Goal: Register for event/course

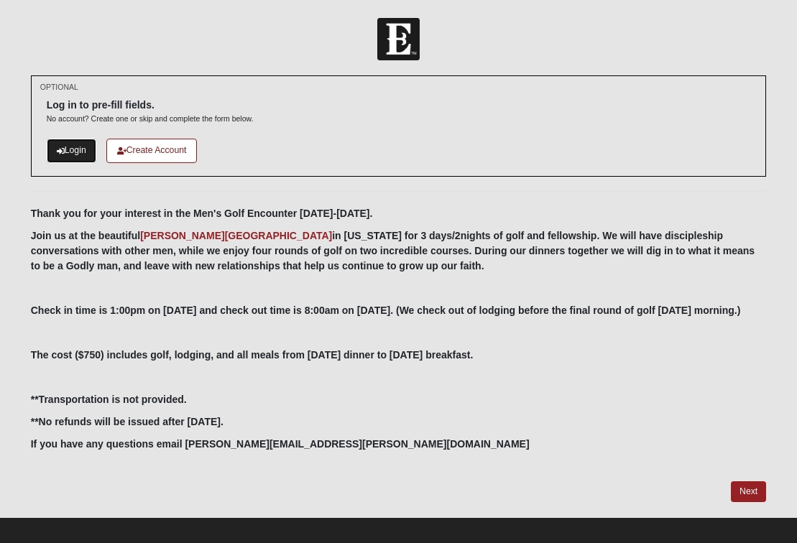
click at [79, 154] on link "Login" at bounding box center [72, 151] width 50 height 24
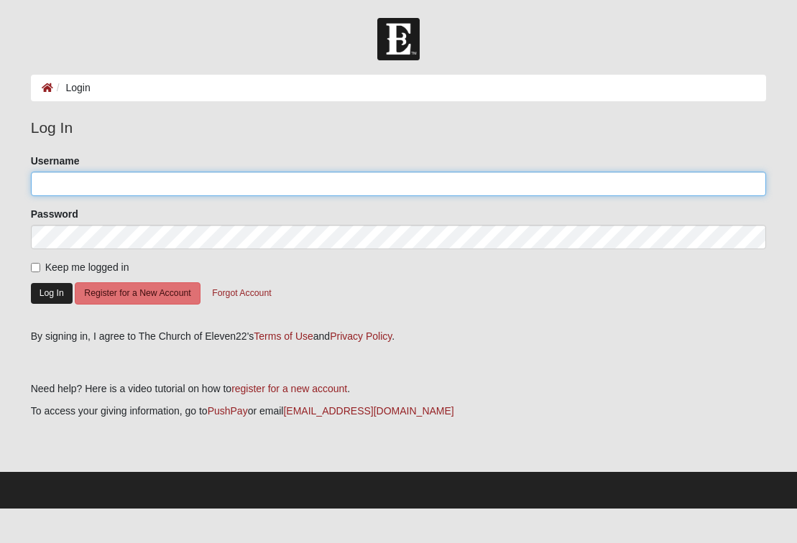
type input "[PERSON_NAME]"
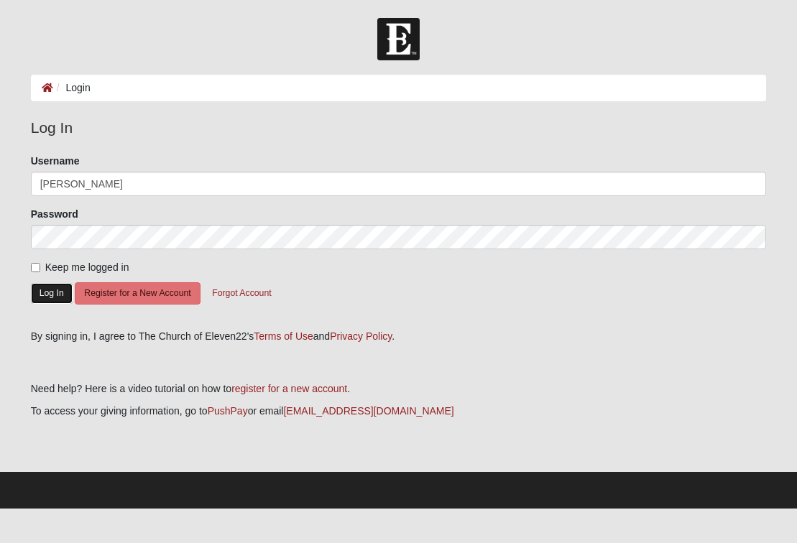
click at [62, 295] on button "Log In" at bounding box center [52, 293] width 42 height 21
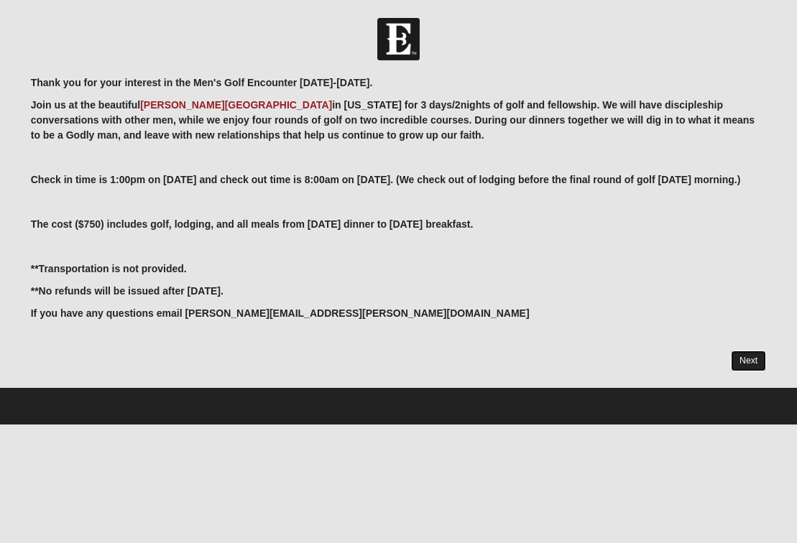
click at [748, 361] on link "Next" at bounding box center [748, 361] width 35 height 21
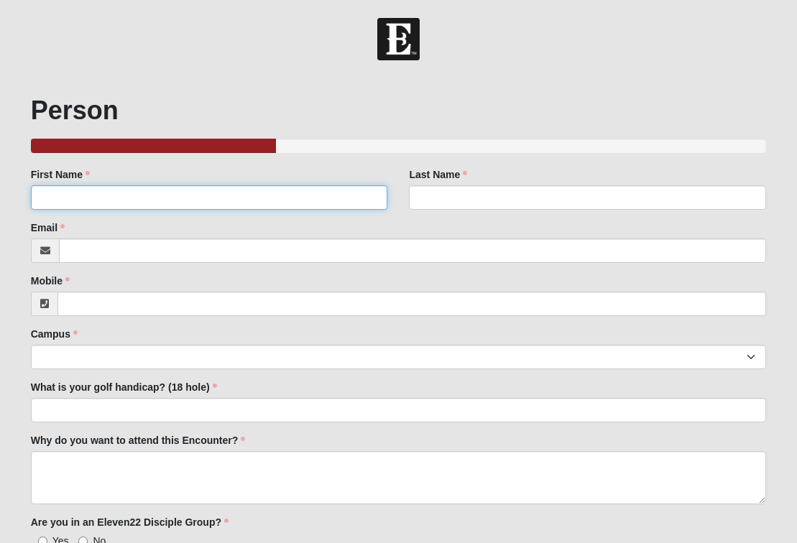
click at [340, 191] on input "First Name" at bounding box center [209, 197] width 357 height 24
type input "[PERSON_NAME]"
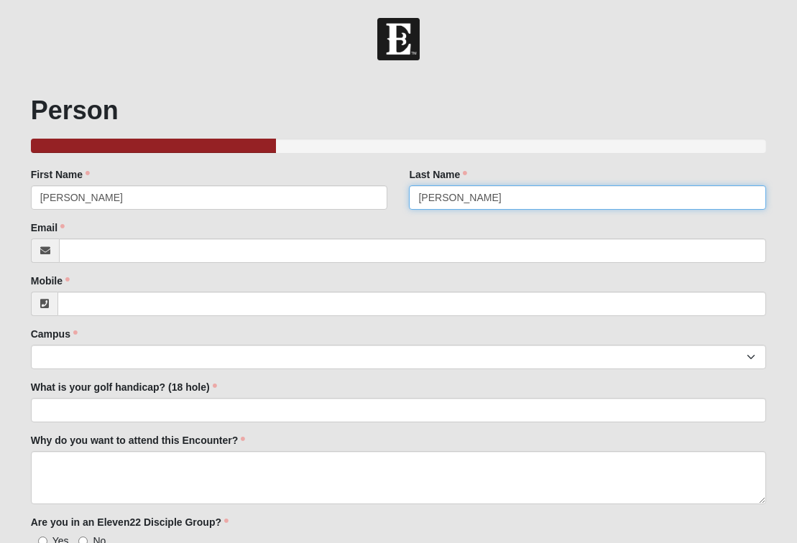
type input "[PERSON_NAME]"
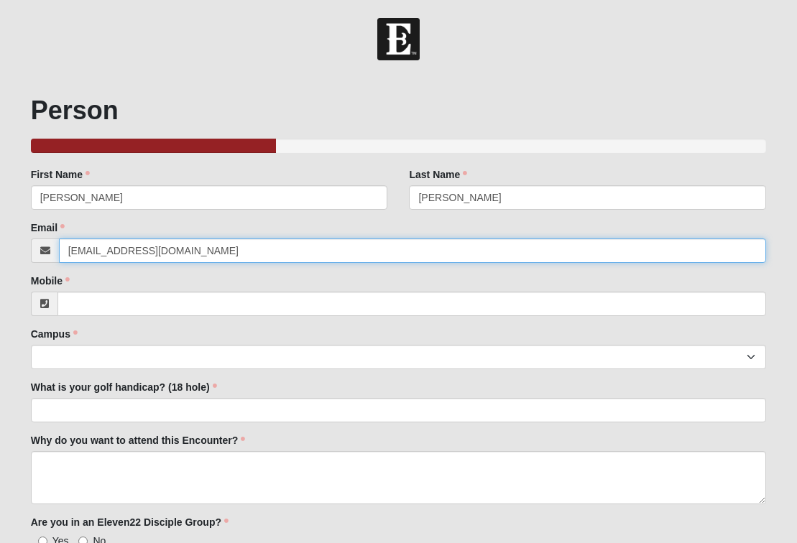
type input "[EMAIL_ADDRESS][DOMAIN_NAME]"
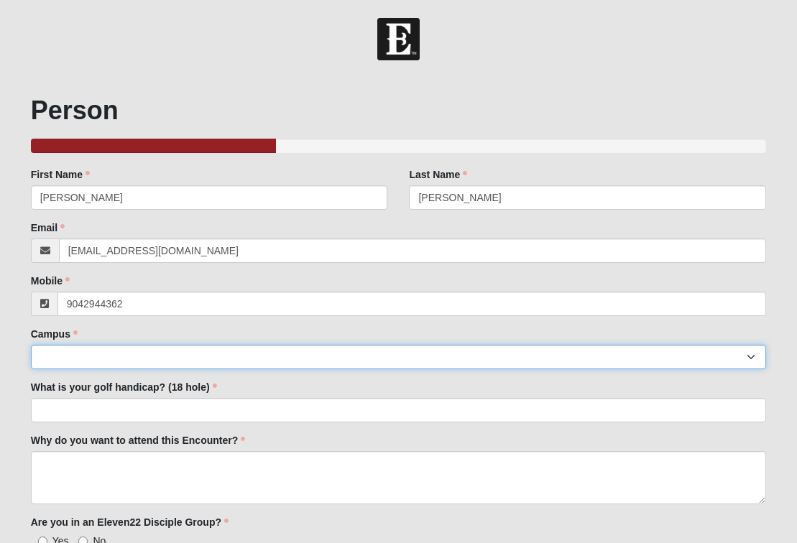
type input "[PHONE_NUMBER]"
select select "3"
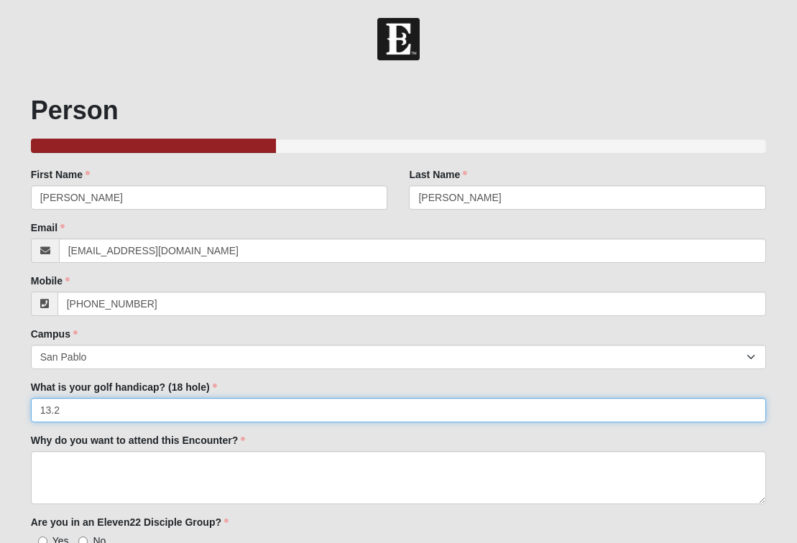
type input "13.2"
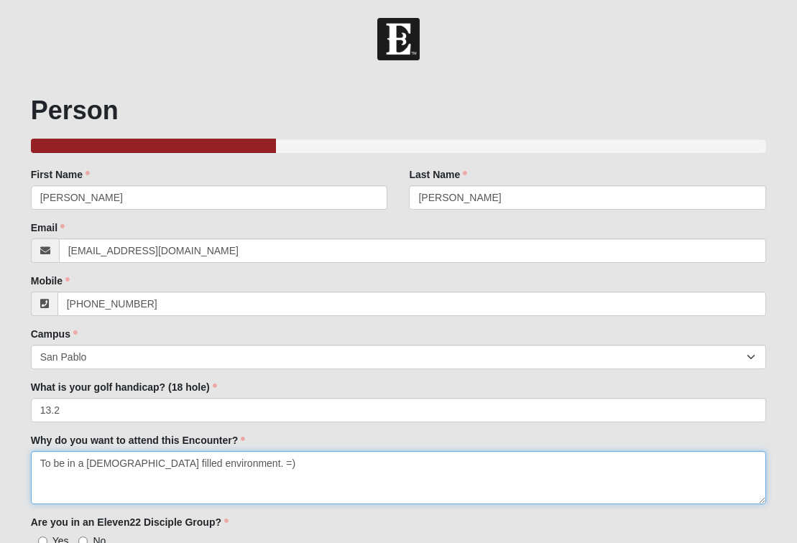
type textarea "To be in a [DEMOGRAPHIC_DATA] filled environment. =)"
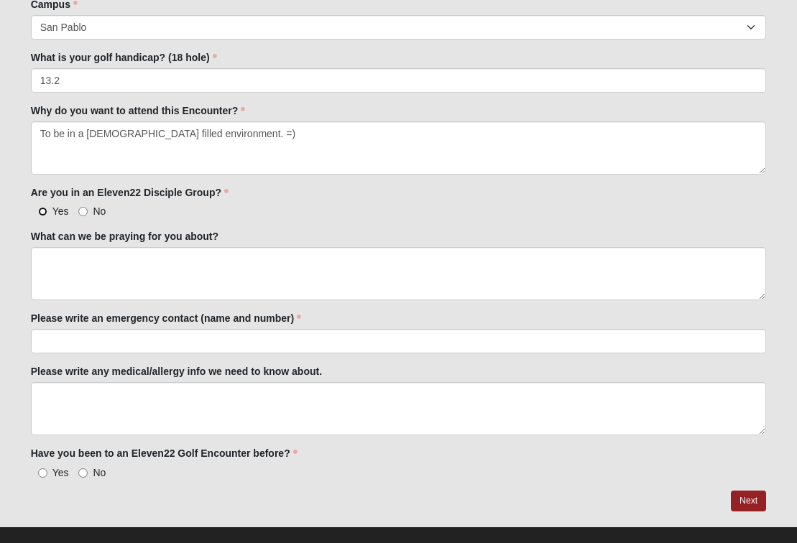
scroll to position [351, 0]
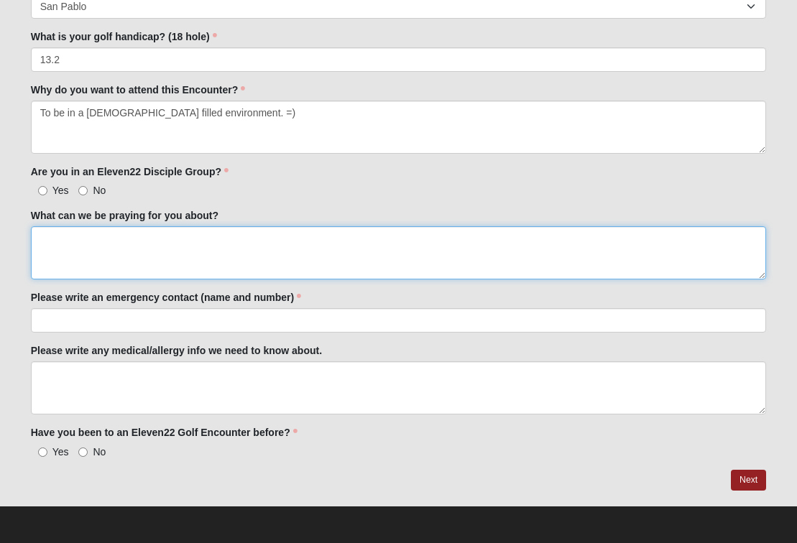
click at [83, 244] on textarea "What can we be praying for you about?" at bounding box center [399, 252] width 736 height 53
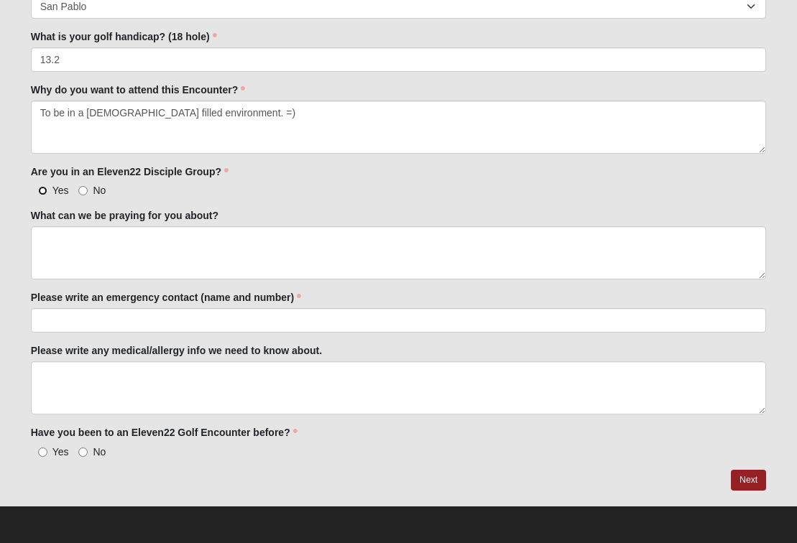
click at [44, 190] on input "Yes" at bounding box center [42, 190] width 9 height 9
radio input "true"
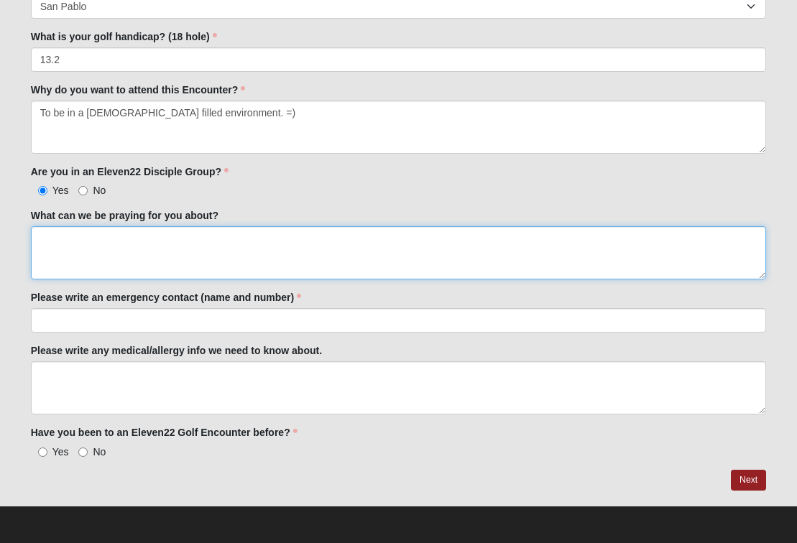
click at [90, 249] on textarea "What can we be praying for you about?" at bounding box center [399, 252] width 736 height 53
type textarea "To stay focused on the being a good disciple, husband, and dad -- run from all …"
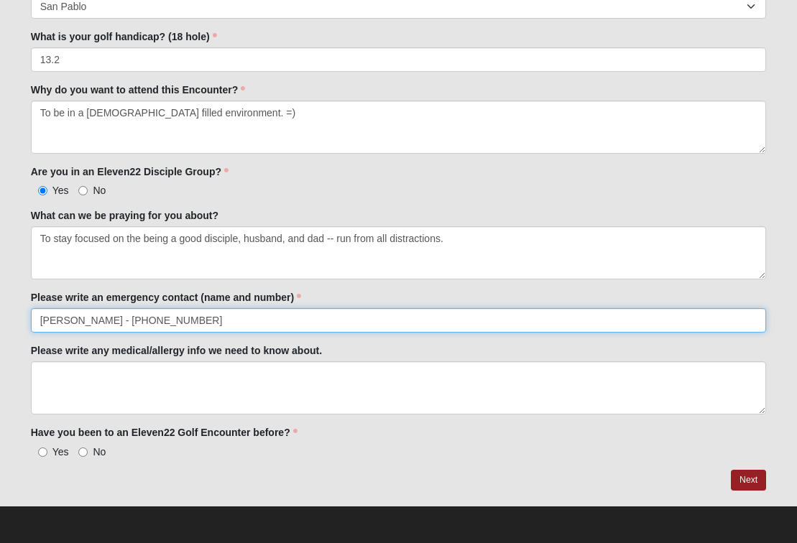
type input "[PERSON_NAME] - [PHONE_NUMBER]"
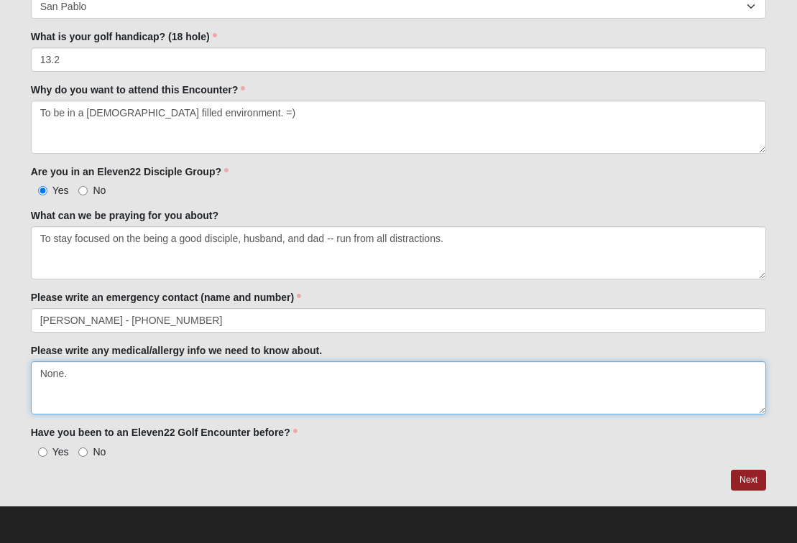
type textarea "None."
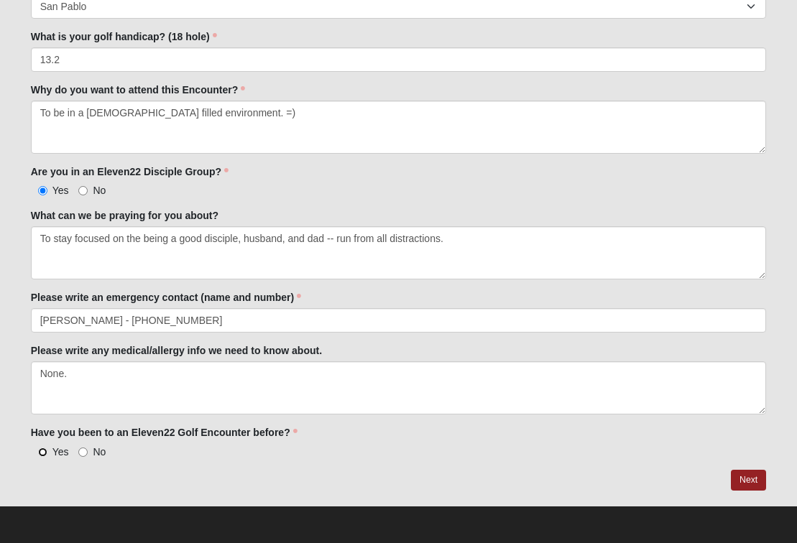
click at [43, 448] on input "Yes" at bounding box center [42, 452] width 9 height 9
radio input "true"
click at [748, 476] on link "Next" at bounding box center [748, 480] width 35 height 21
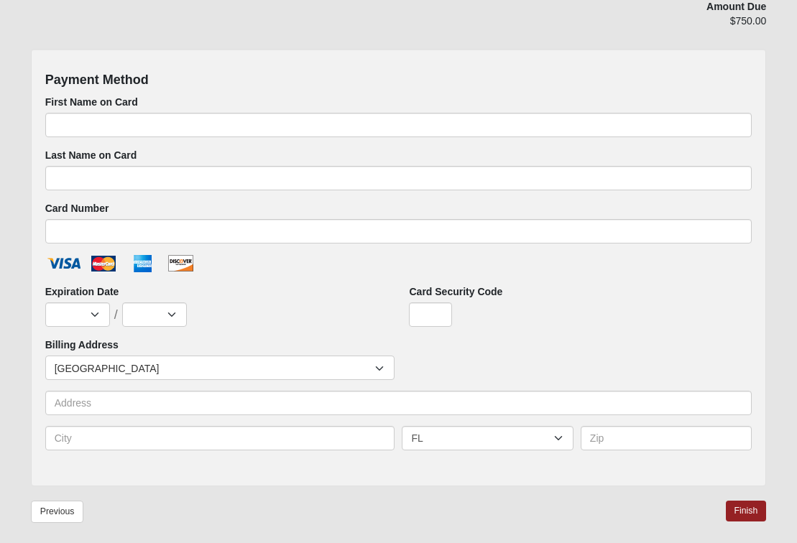
scroll to position [600, 0]
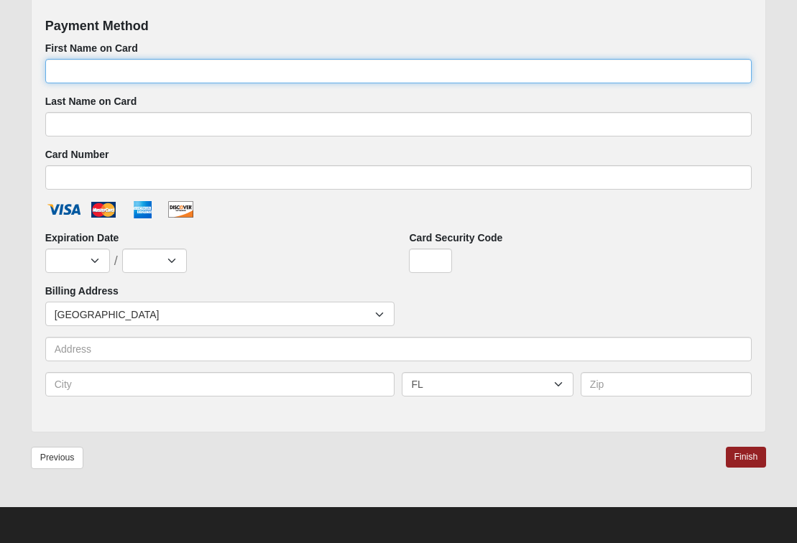
click at [185, 68] on input "First Name on Card" at bounding box center [398, 71] width 707 height 24
type input "[PERSON_NAME]"
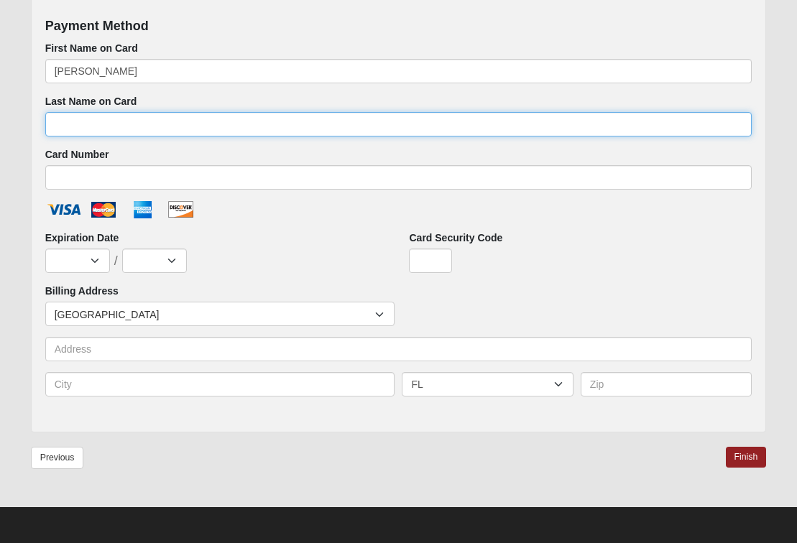
type input "[PERSON_NAME]"
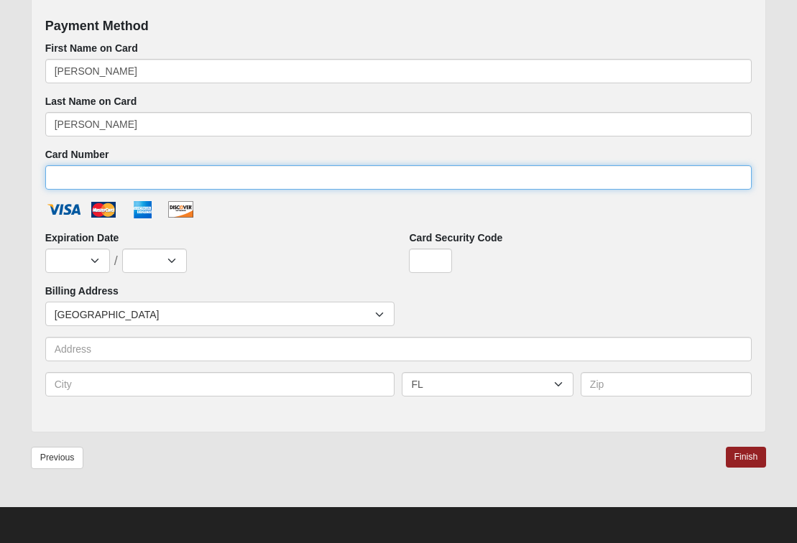
type input "[CREDIT_CARD_NUMBER]"
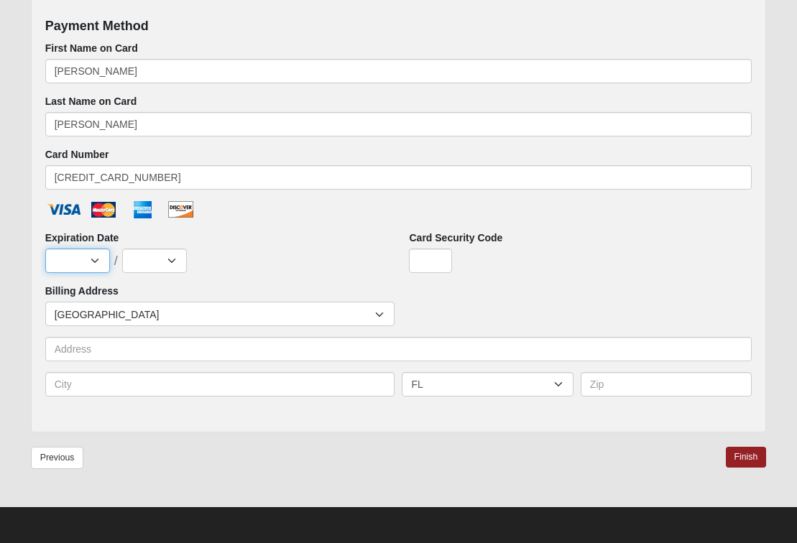
select select "5"
select select "2028"
type input "•••"
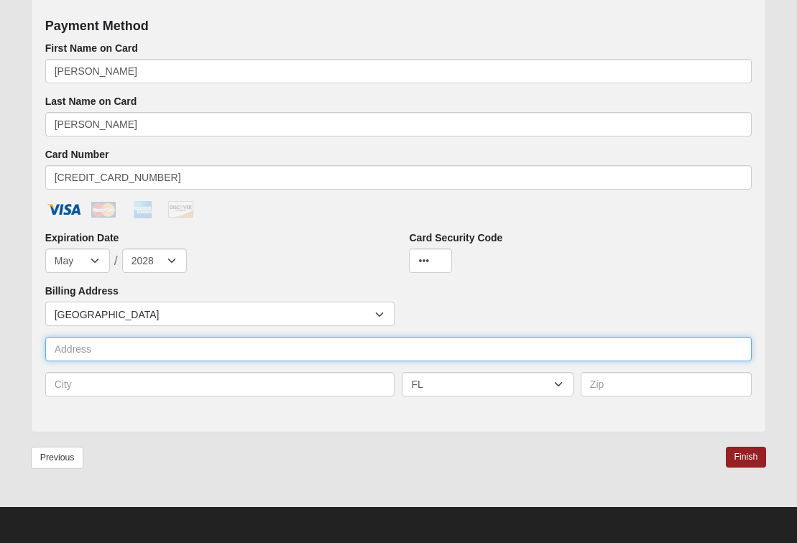
click at [227, 357] on input "text" at bounding box center [398, 349] width 707 height 24
type input "[STREET_ADDRESS]"
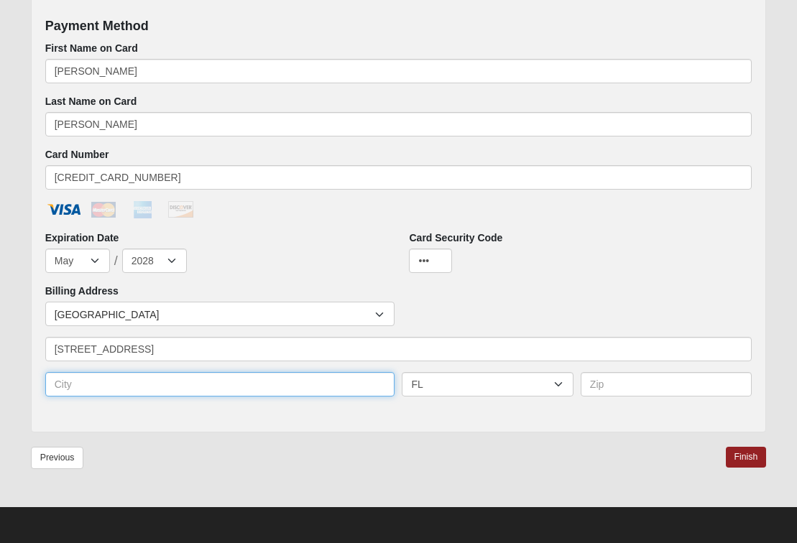
type input "[GEOGRAPHIC_DATA]"
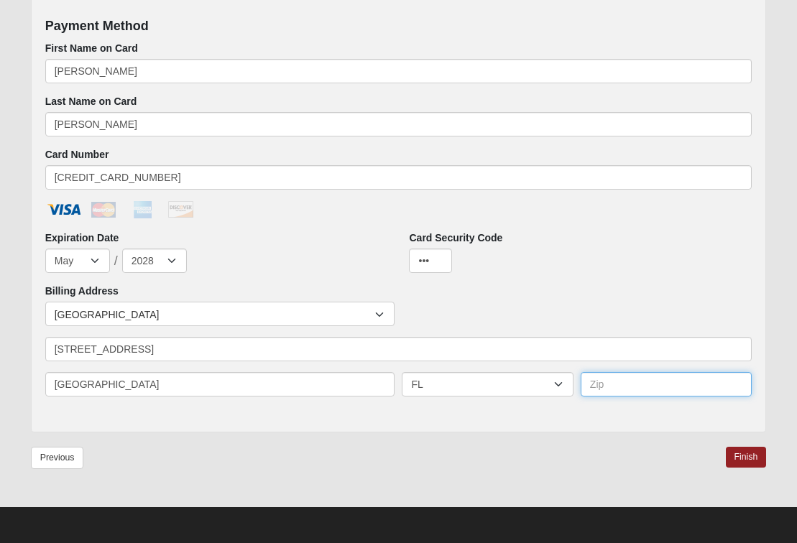
type input "32224"
